Goal: Task Accomplishment & Management: Complete application form

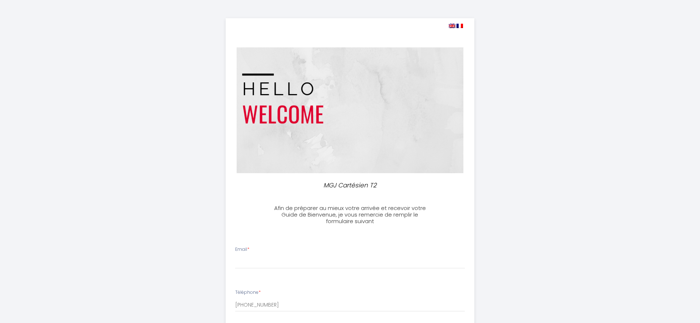
select select
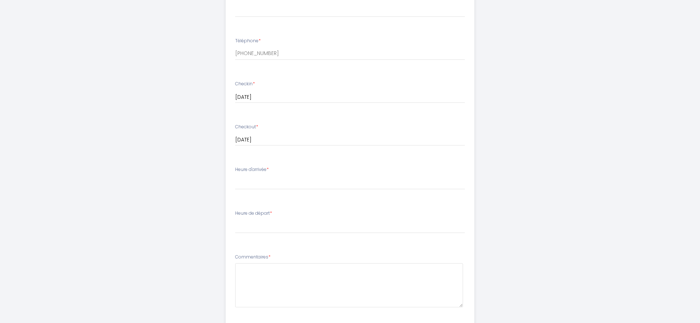
scroll to position [151, 0]
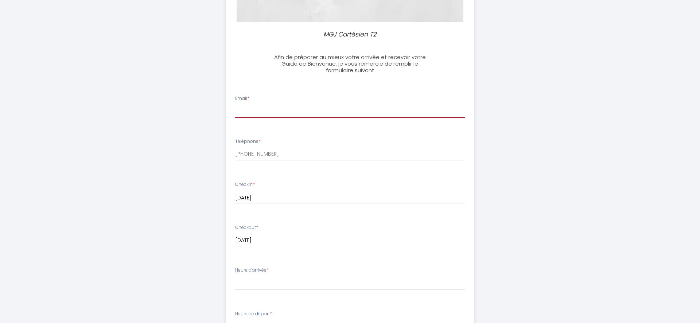
click at [266, 109] on input "Email *" at bounding box center [350, 111] width 230 height 13
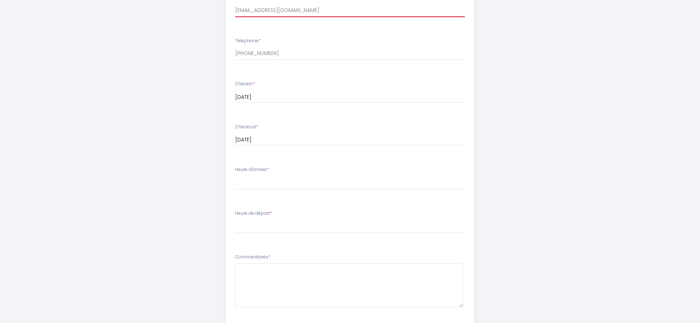
type input "[EMAIL_ADDRESS][DOMAIN_NAME]"
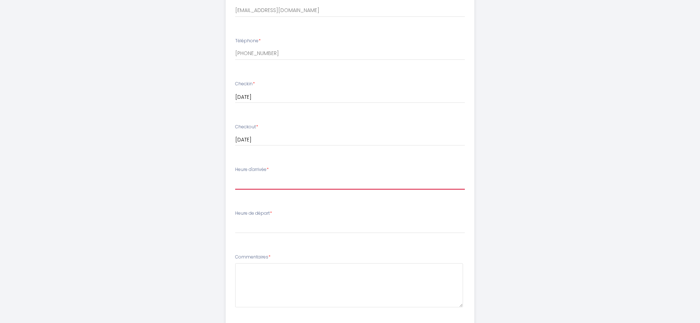
click at [235, 176] on select "16:00 16:30 17:00 17:30 18:00 18:30 19:00 19:30 20:00 20:30 21:00 21:30 22:00 2…" at bounding box center [350, 183] width 230 height 14
select select "21:00"
click option "21:00" at bounding box center [0, 0] width 0 height 0
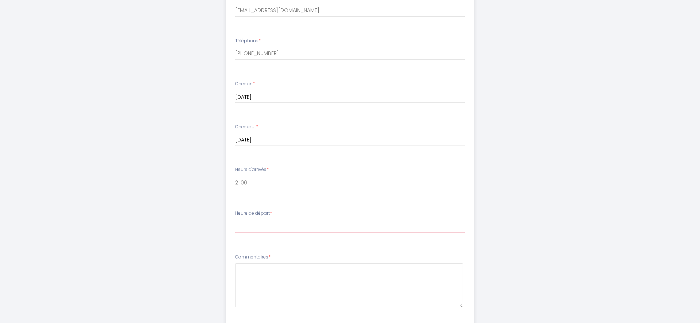
click at [235, 220] on select "00:00 00:30 01:00 01:30 02:00 02:30 03:00 03:30 04:00 04:30 05:00 05:30 06:00 0…" at bounding box center [350, 227] width 230 height 14
select select "10:00"
click option "10:00" at bounding box center [0, 0] width 0 height 0
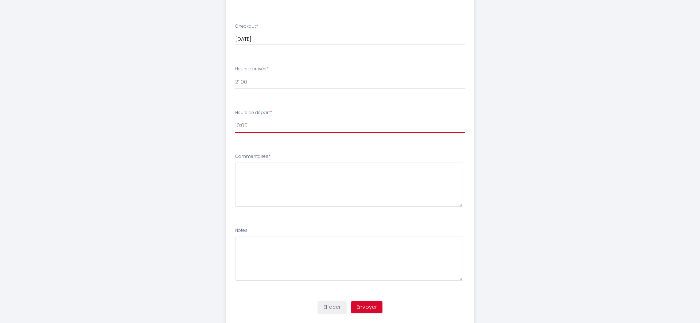
scroll to position [372, 0]
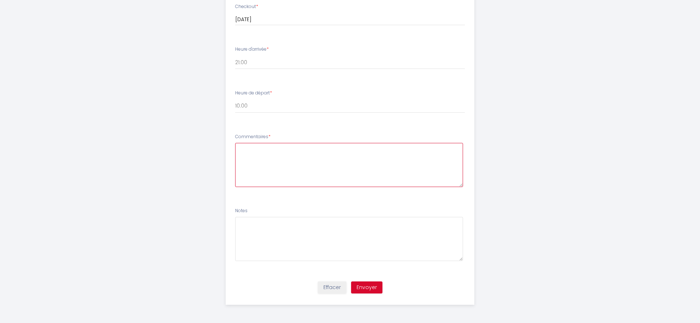
click at [281, 159] on textarea at bounding box center [349, 165] width 228 height 44
type textarea "Bonsoir, C'est un simple pied à terre pour un week-end avec une amie. Je travai…"
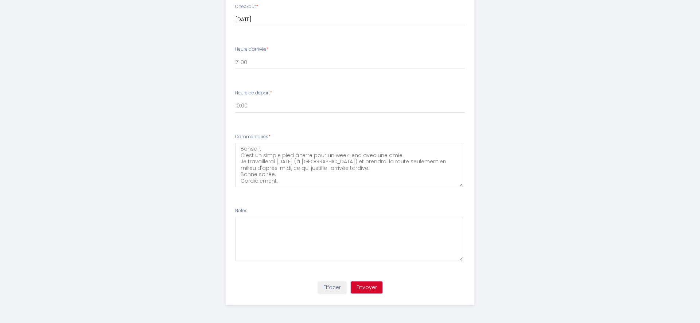
click at [371, 287] on button "Envoyer" at bounding box center [366, 288] width 31 height 12
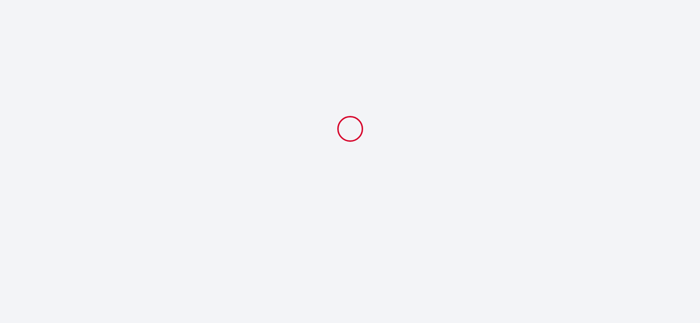
select select "21:00"
select select "10:00"
